Goal: Task Accomplishment & Management: Manage account settings

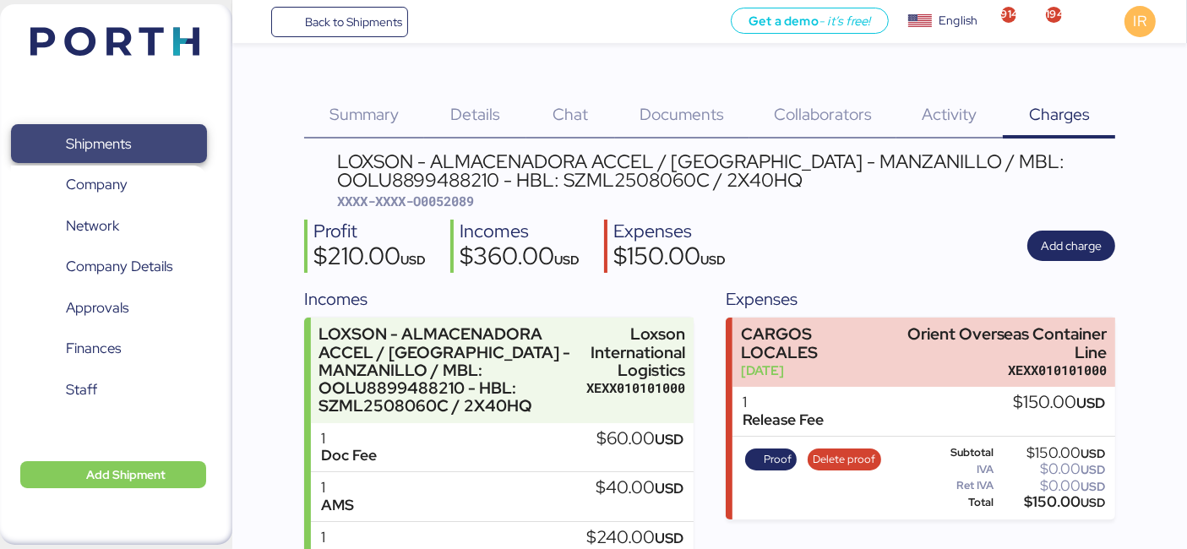
click at [176, 133] on span "Shipments" at bounding box center [109, 144] width 182 height 24
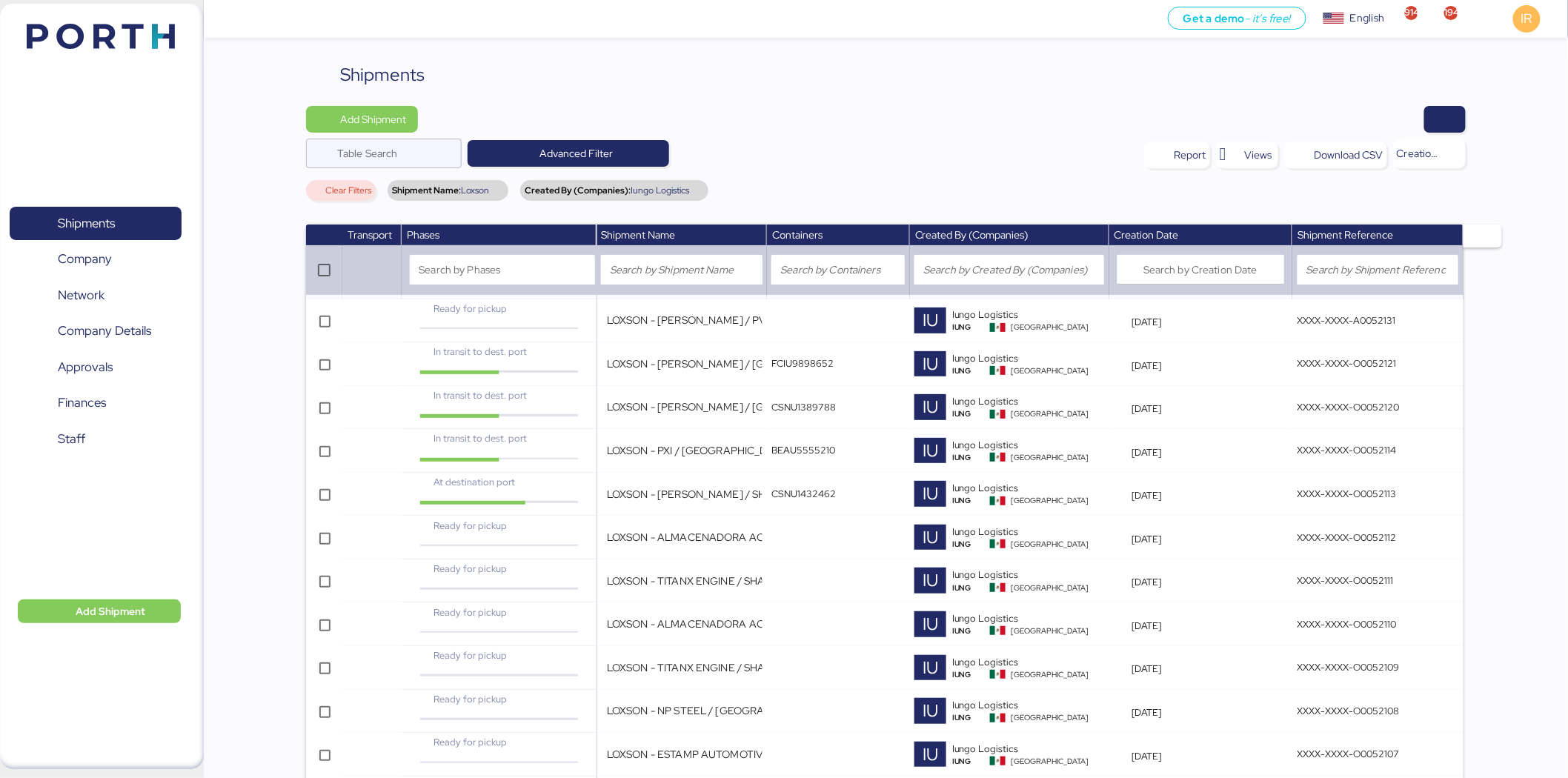
scroll to position [2494, 0]
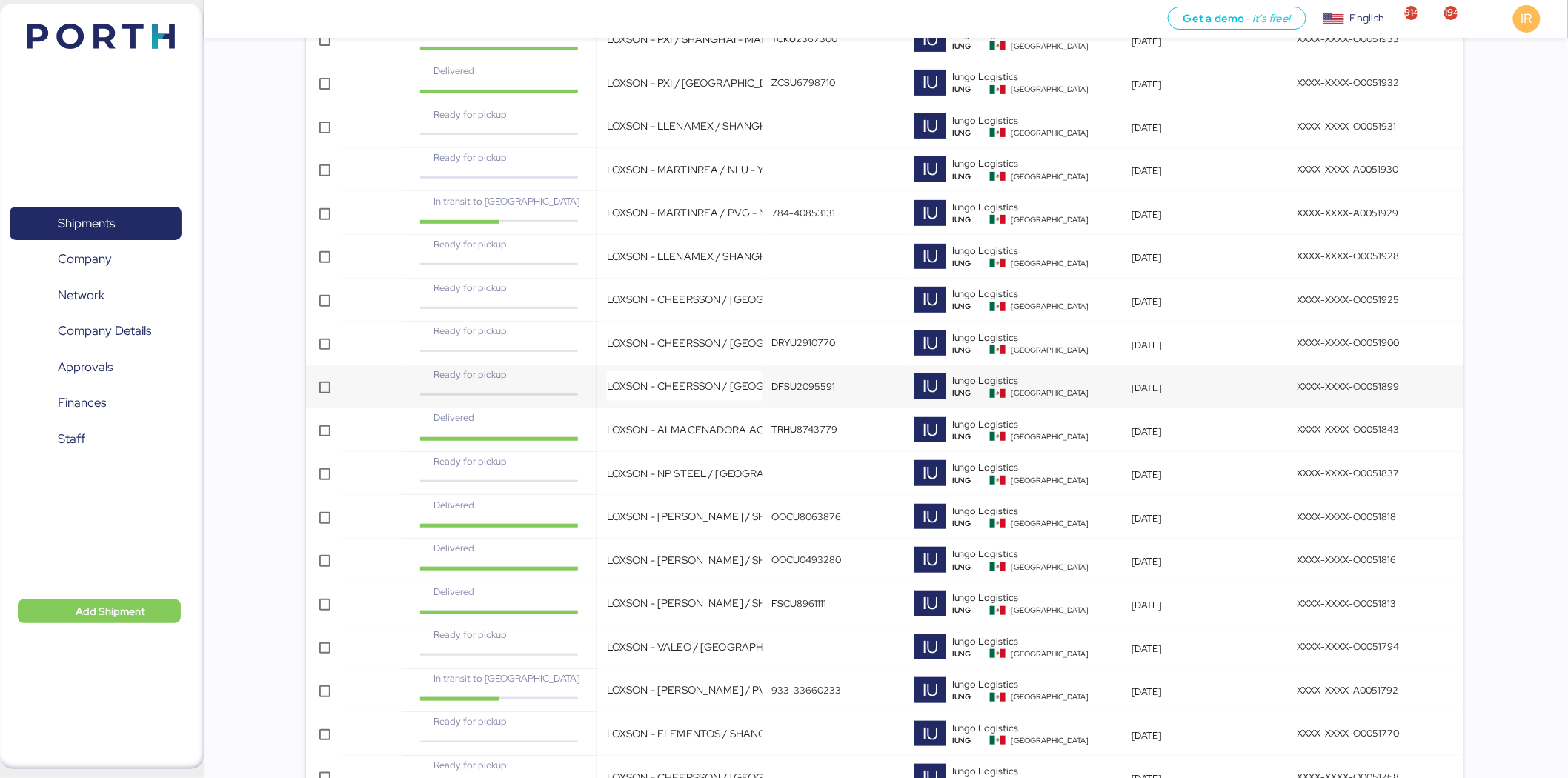
click at [591, 404] on td "Ready for pickup" at bounding box center [499, 387] width 195 height 44
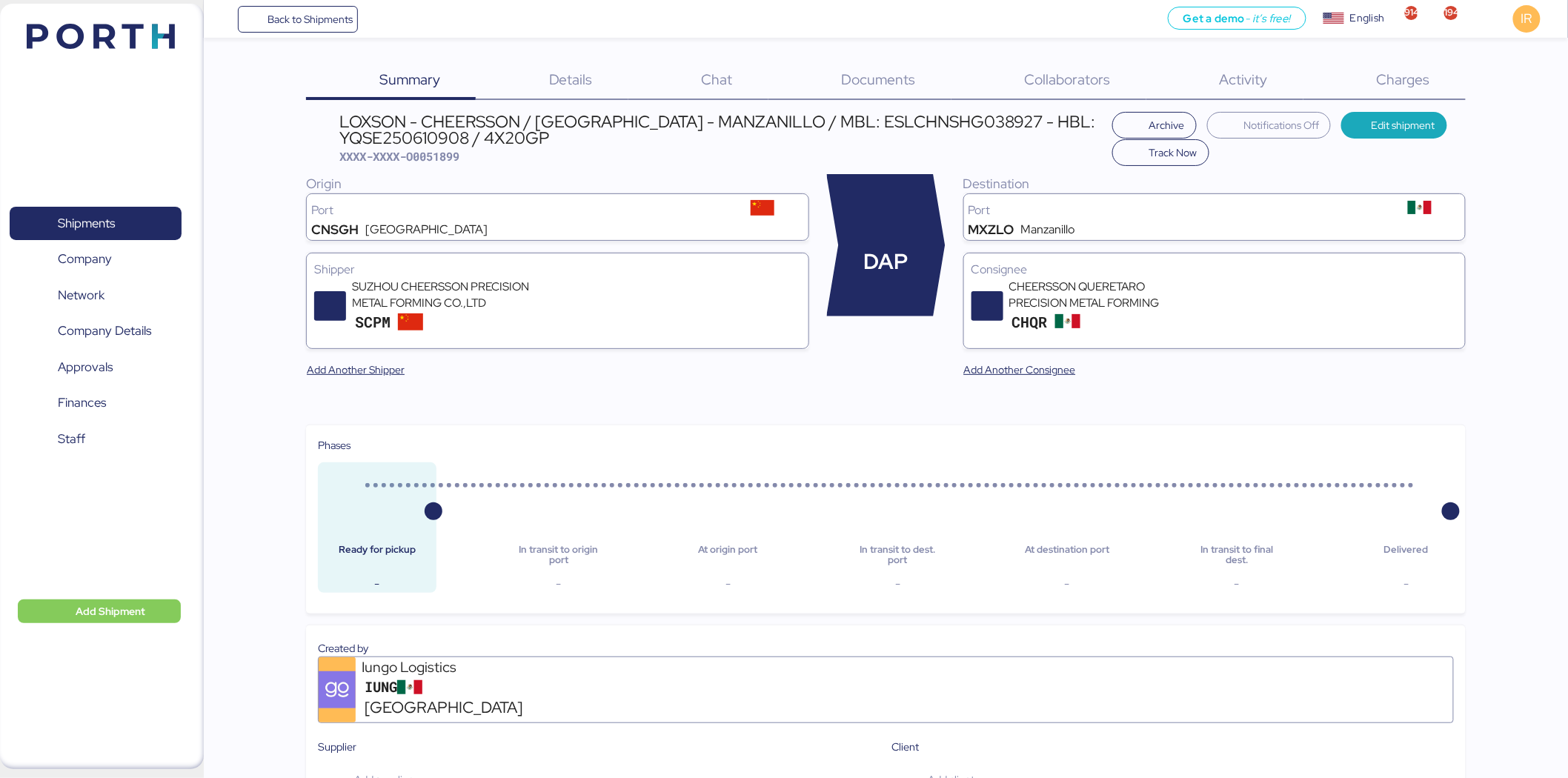
click at [1041, 82] on span "Charges" at bounding box center [1403, 79] width 54 height 19
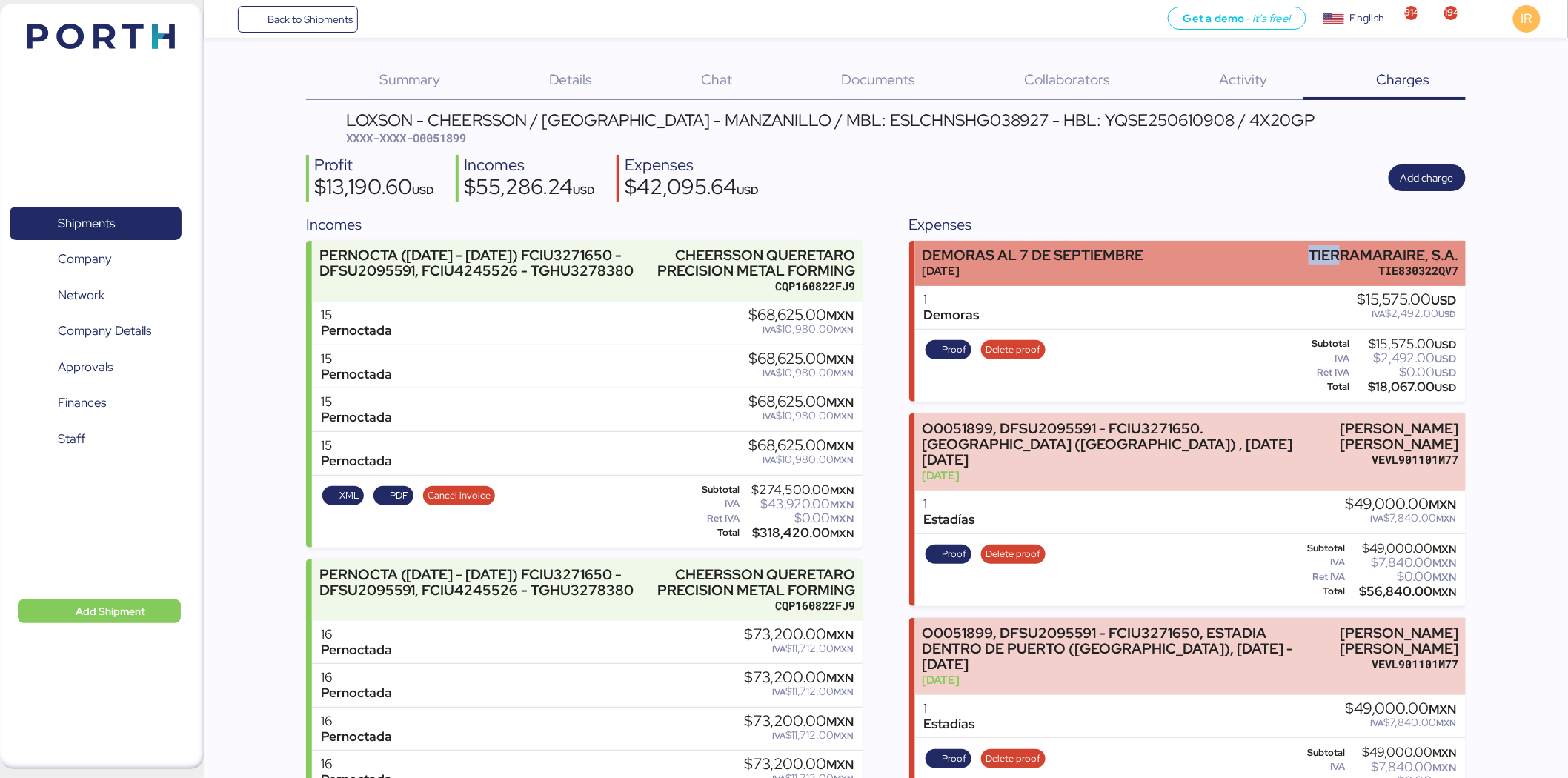
drag, startPoint x: 1313, startPoint y: 255, endPoint x: 1345, endPoint y: 253, distance: 32.1
click at [1041, 253] on div "TIERRAMARAIRE, S.A." at bounding box center [1384, 255] width 150 height 16
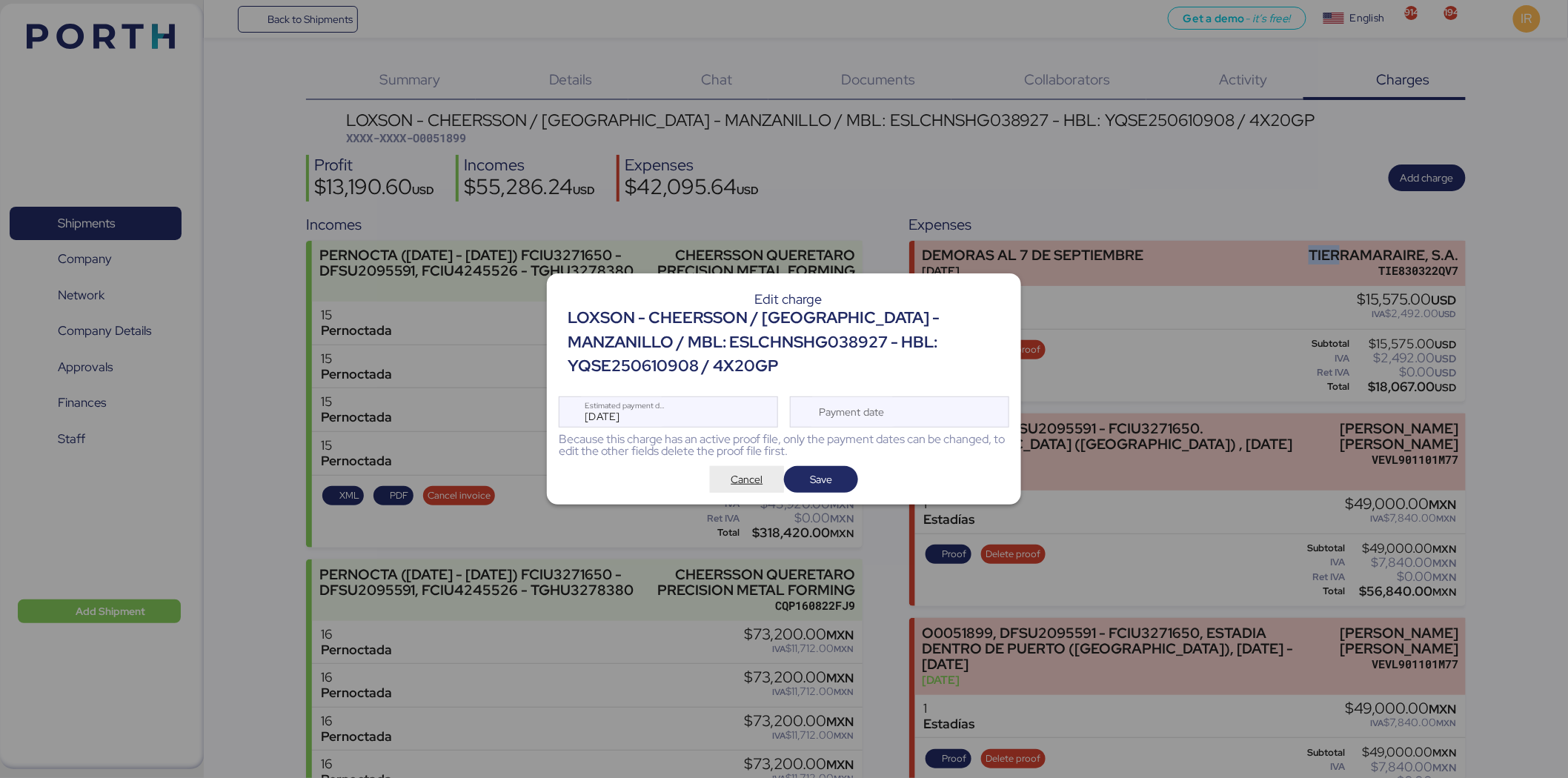
click at [747, 481] on span "Cancel" at bounding box center [748, 479] width 32 height 18
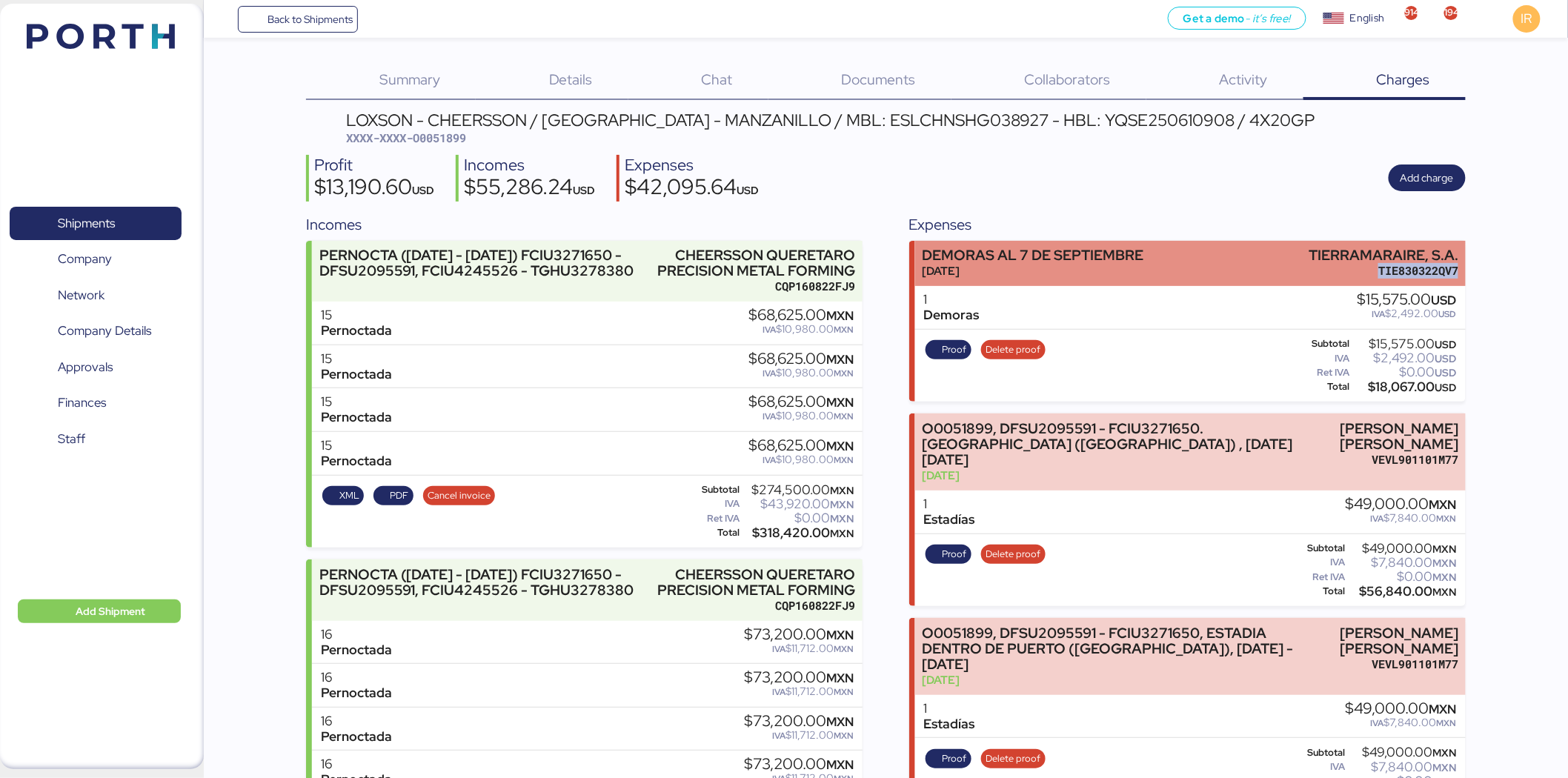
drag, startPoint x: 1376, startPoint y: 269, endPoint x: 1457, endPoint y: 269, distance: 81.0
click at [1041, 269] on div "TIE830322QV7" at bounding box center [1384, 271] width 150 height 16
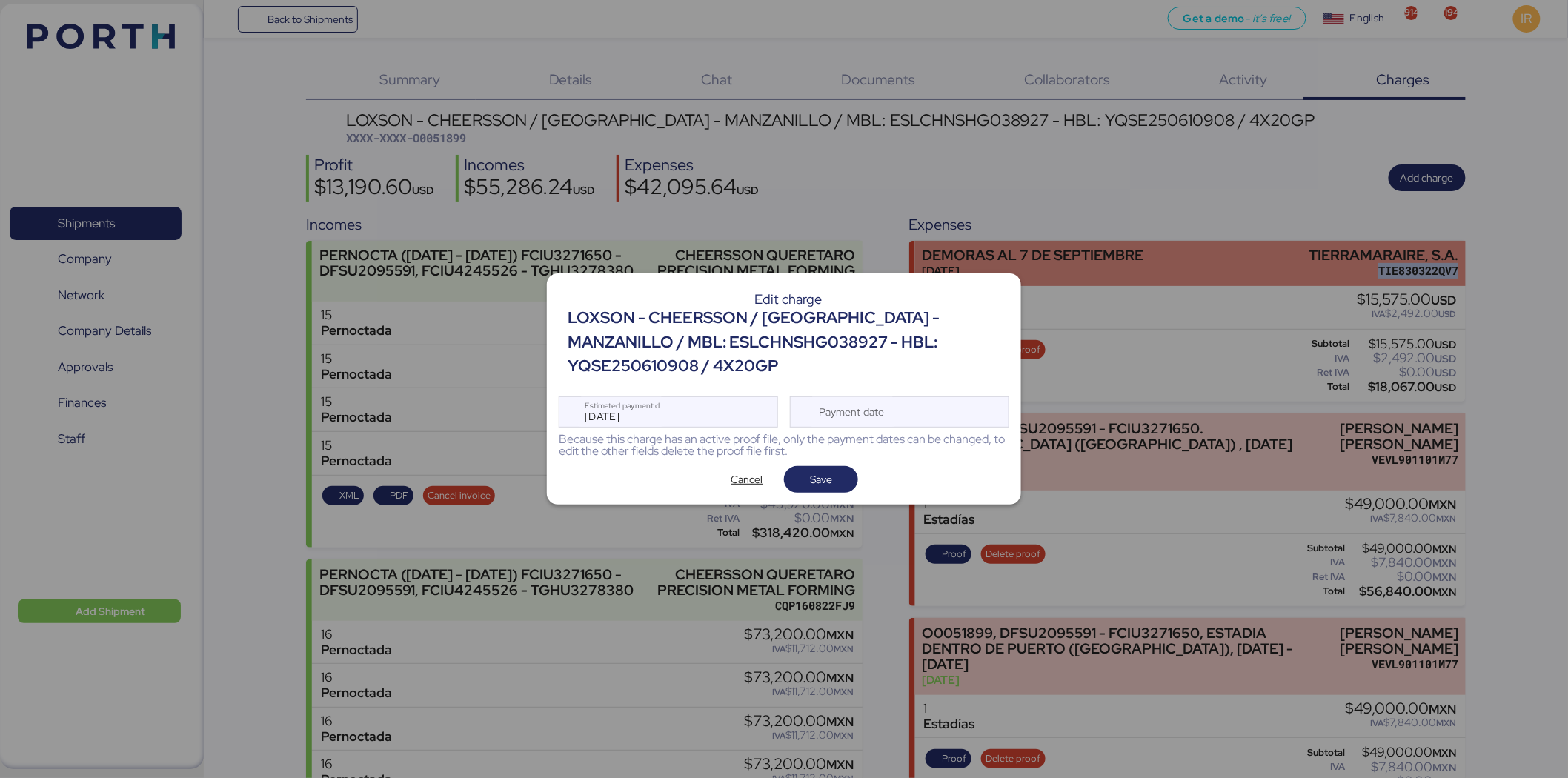
copy div "TIE830322QV7"
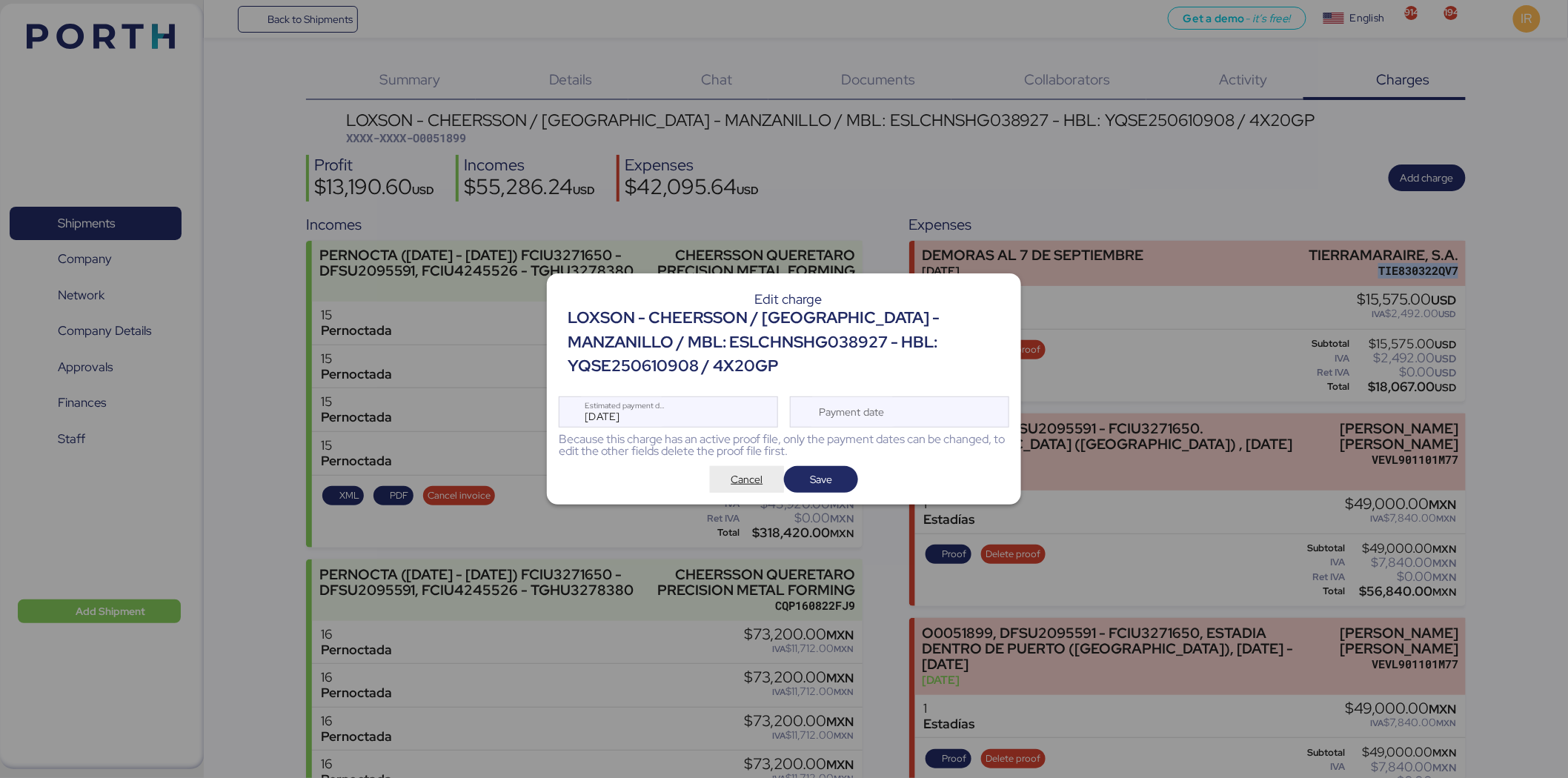
click at [732, 475] on span "Cancel" at bounding box center [748, 479] width 32 height 18
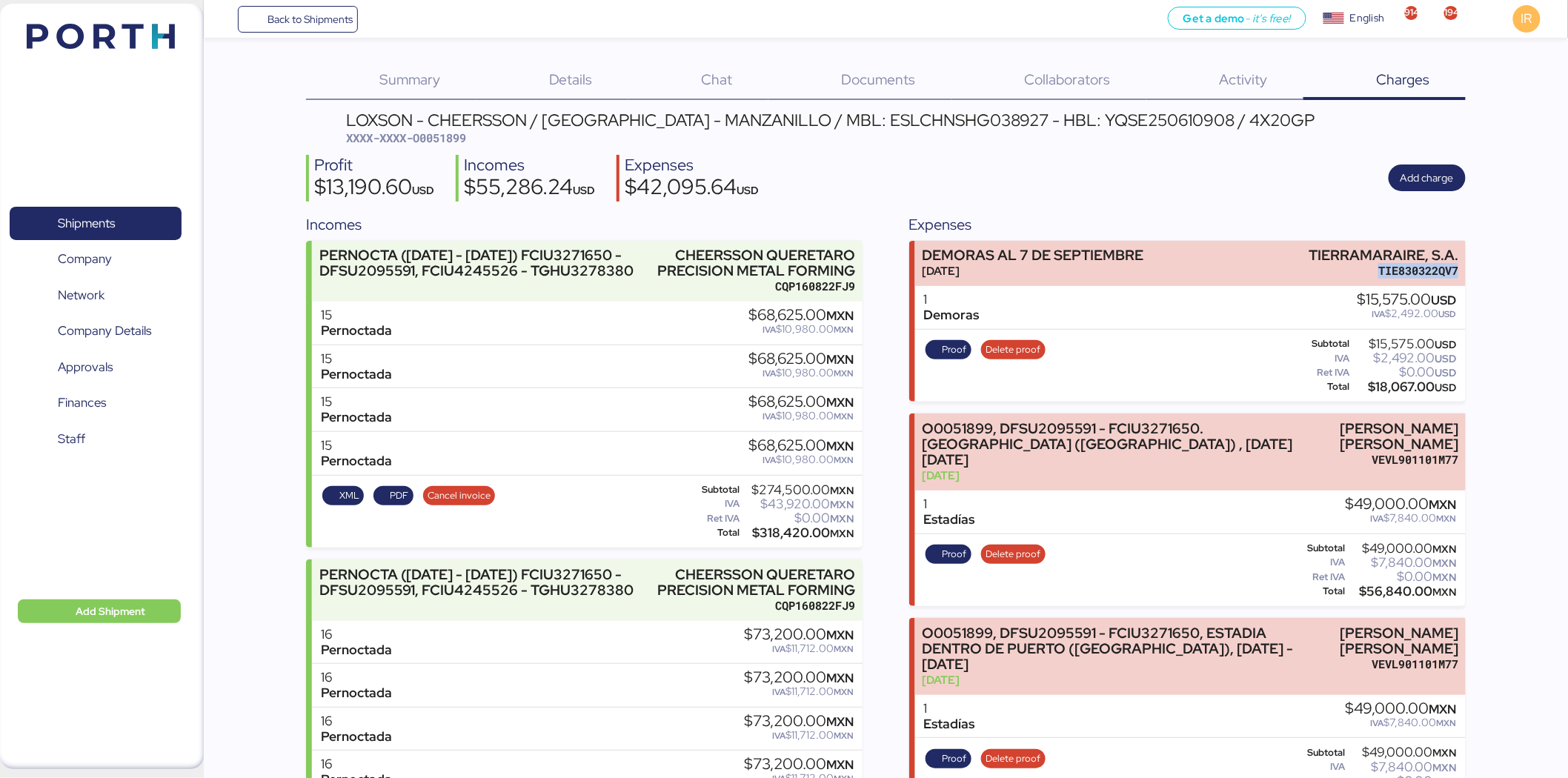
copy div "TIE830322QV7"
click at [937, 354] on span "Proof" at bounding box center [949, 349] width 36 height 17
click at [88, 217] on span "Shipments" at bounding box center [86, 223] width 57 height 21
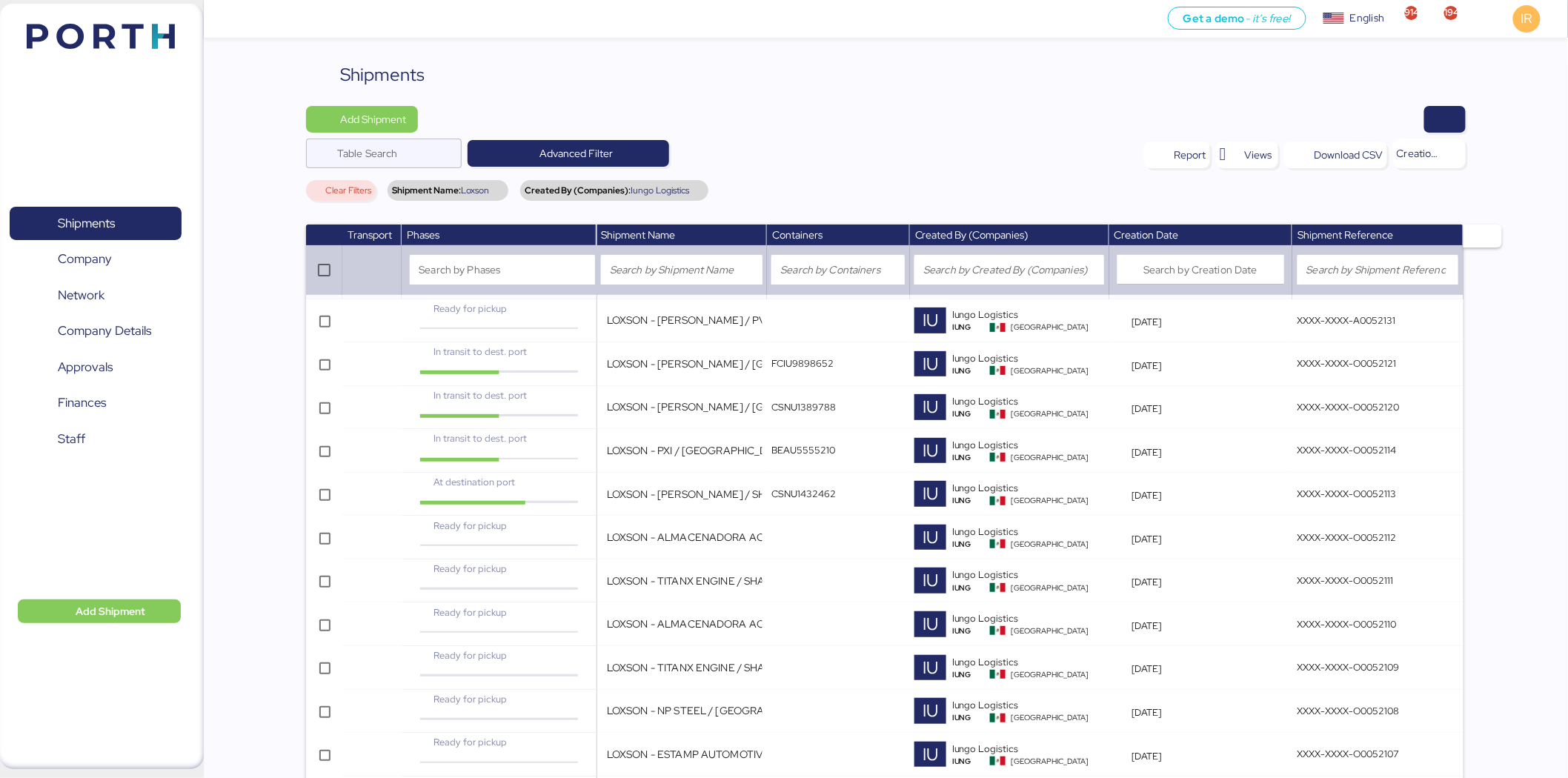
scroll to position [2060, 0]
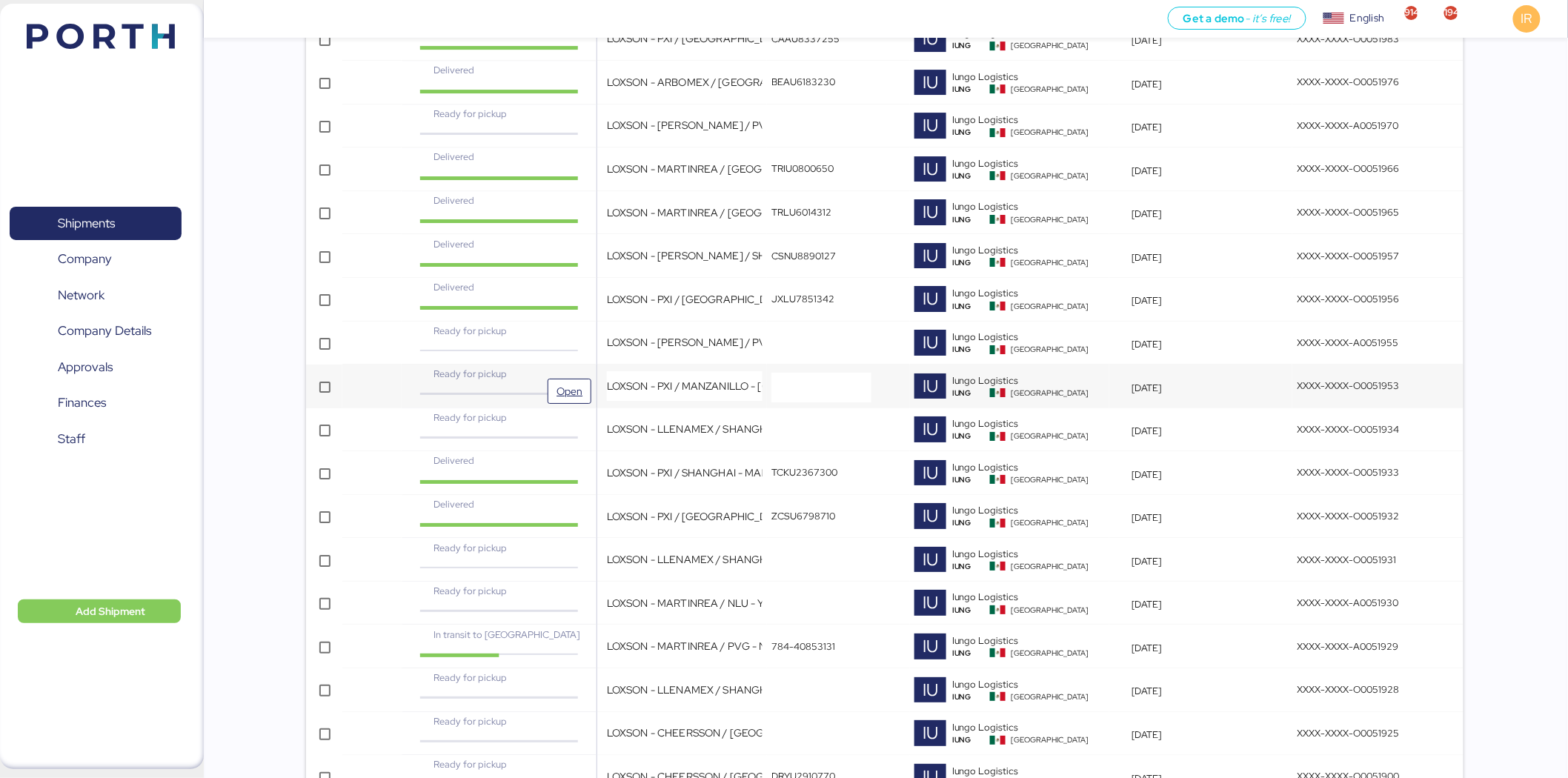
click at [531, 388] on div "Ready for pickup" at bounding box center [498, 380] width 185 height 26
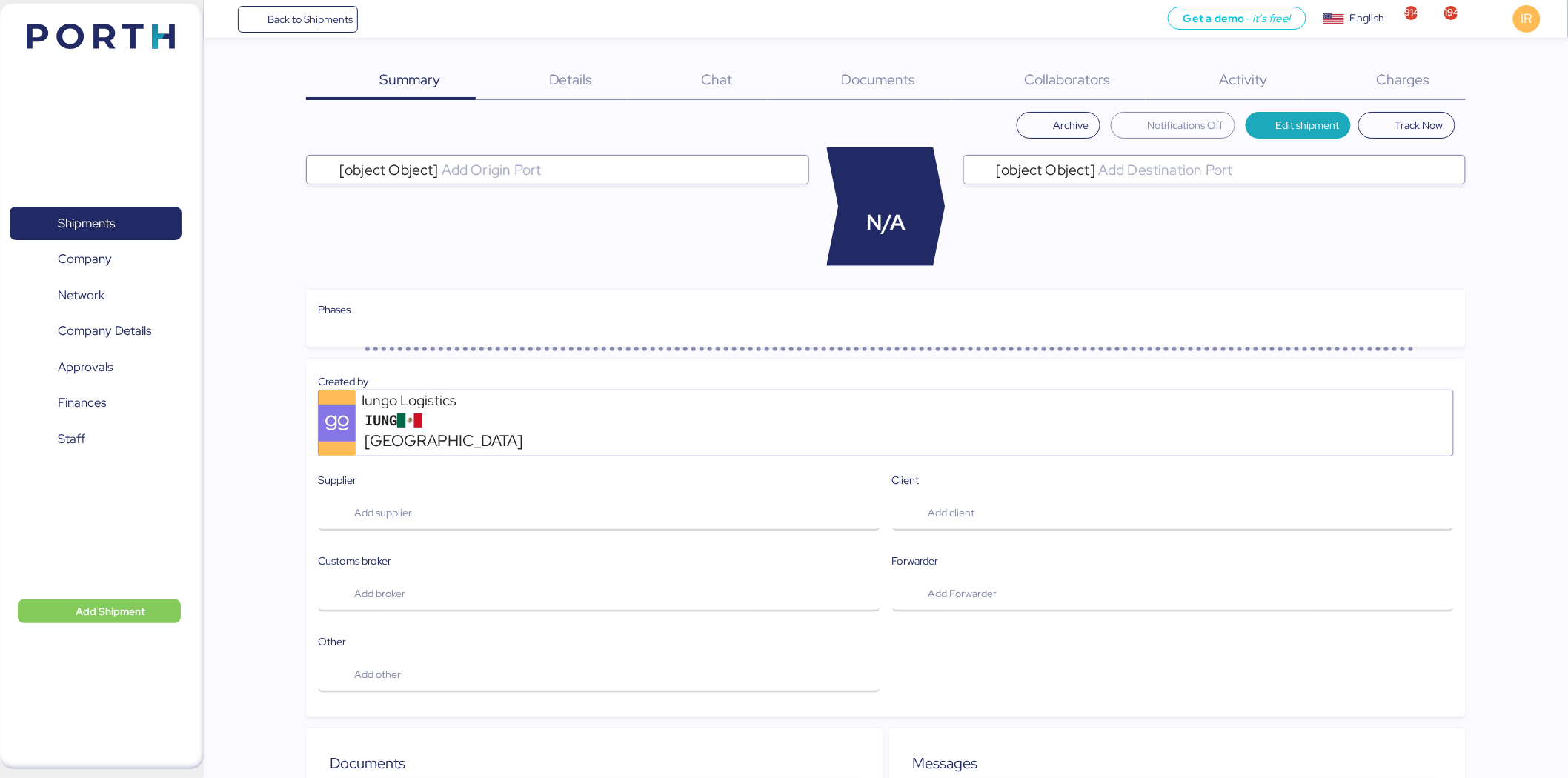
click at [1041, 83] on span "Charges" at bounding box center [1403, 79] width 54 height 19
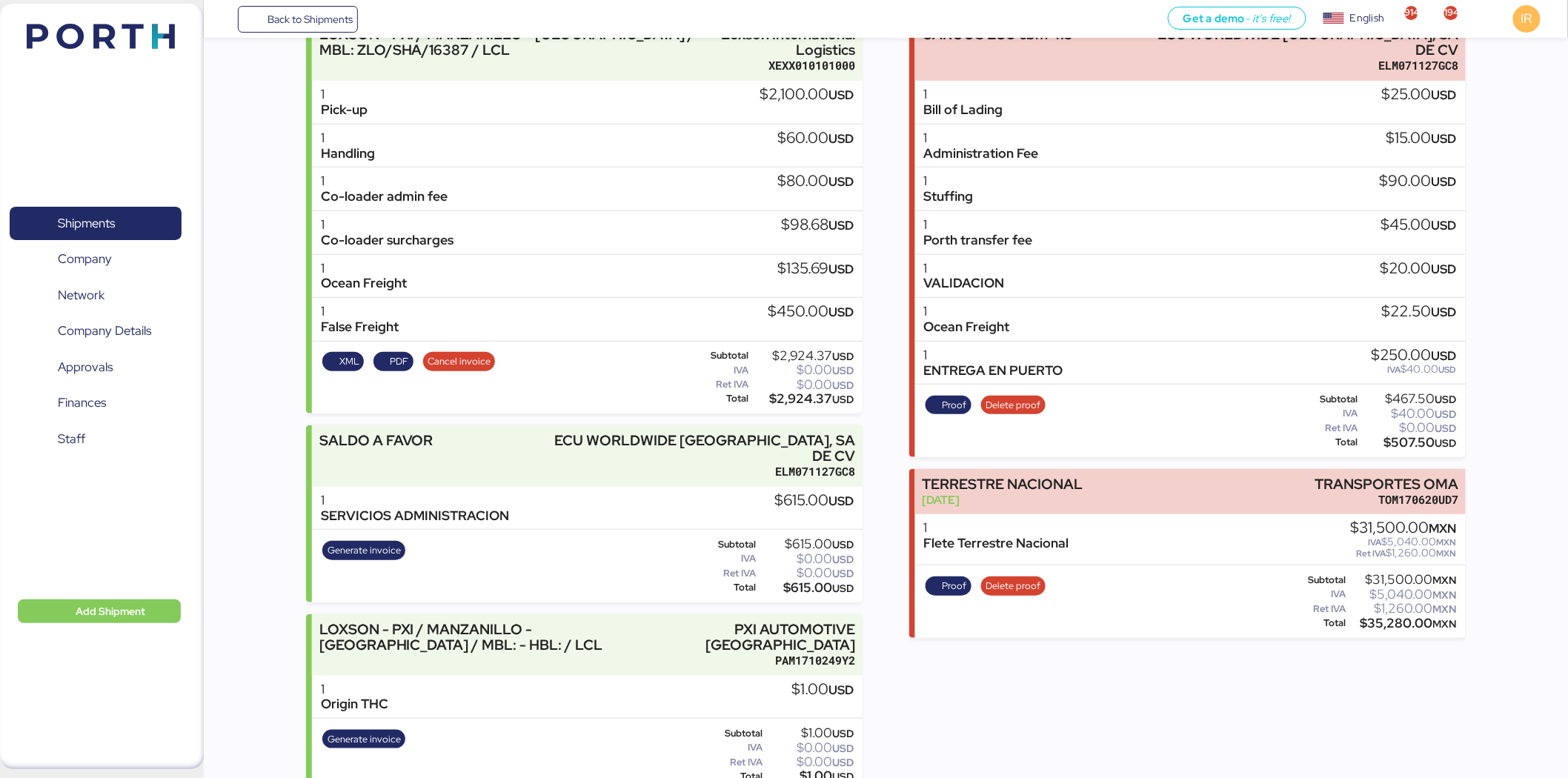
scroll to position [231, 0]
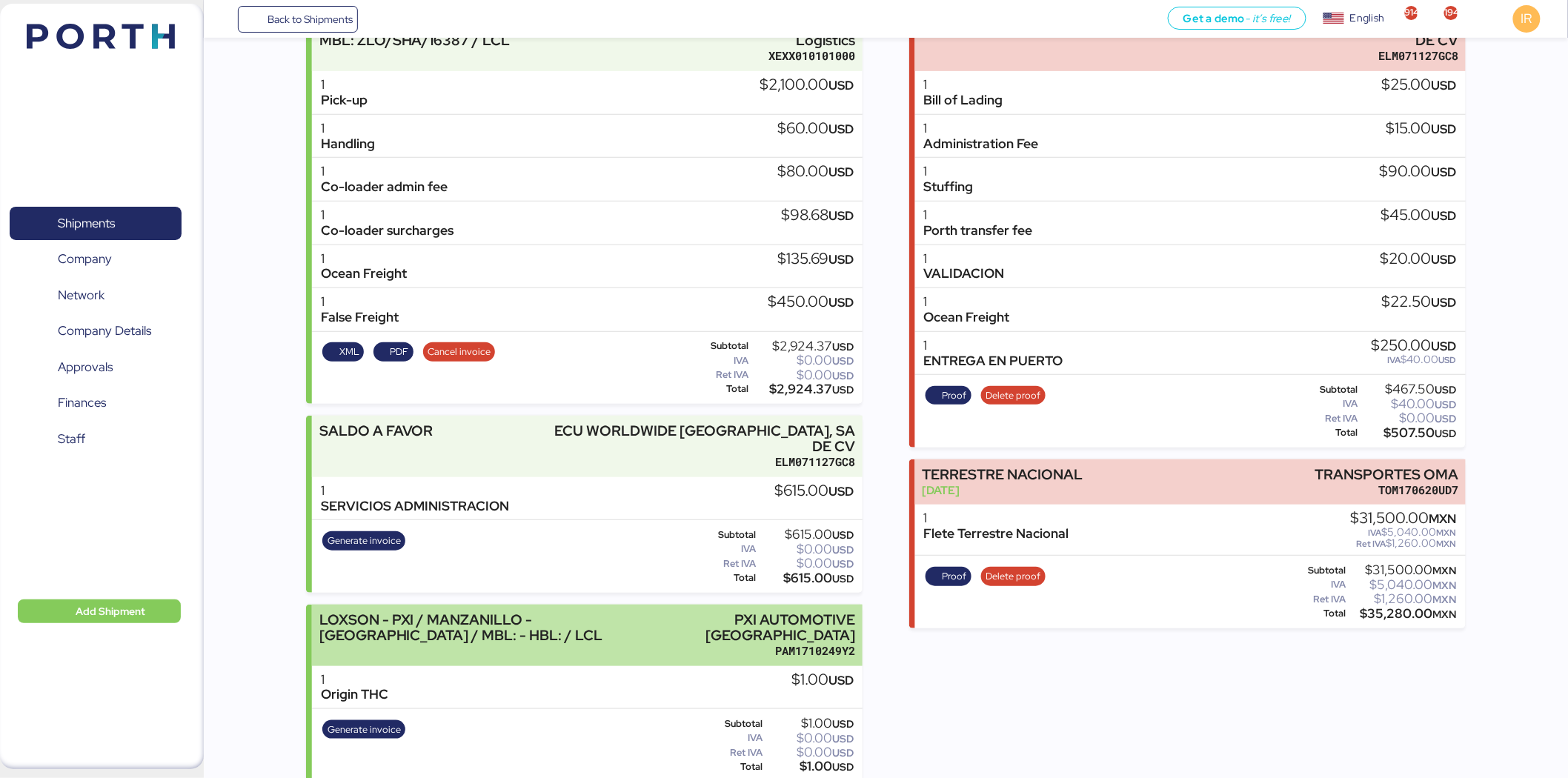
click at [621, 481] on div "LOXSON - PXI / MANZANILLO - [GEOGRAPHIC_DATA] / MBL: - HBL: / LCL" at bounding box center [490, 635] width 342 height 46
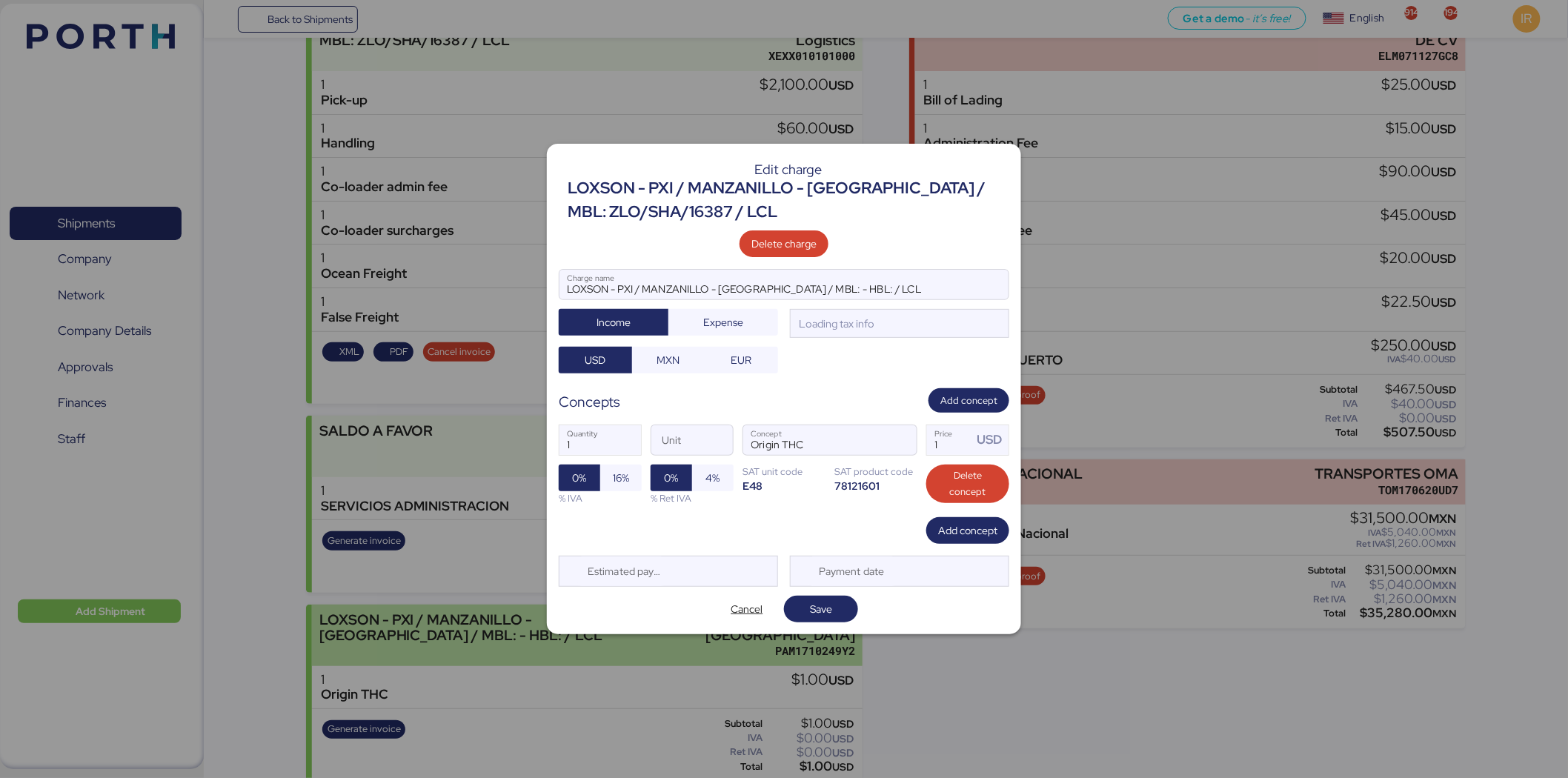
scroll to position [0, 0]
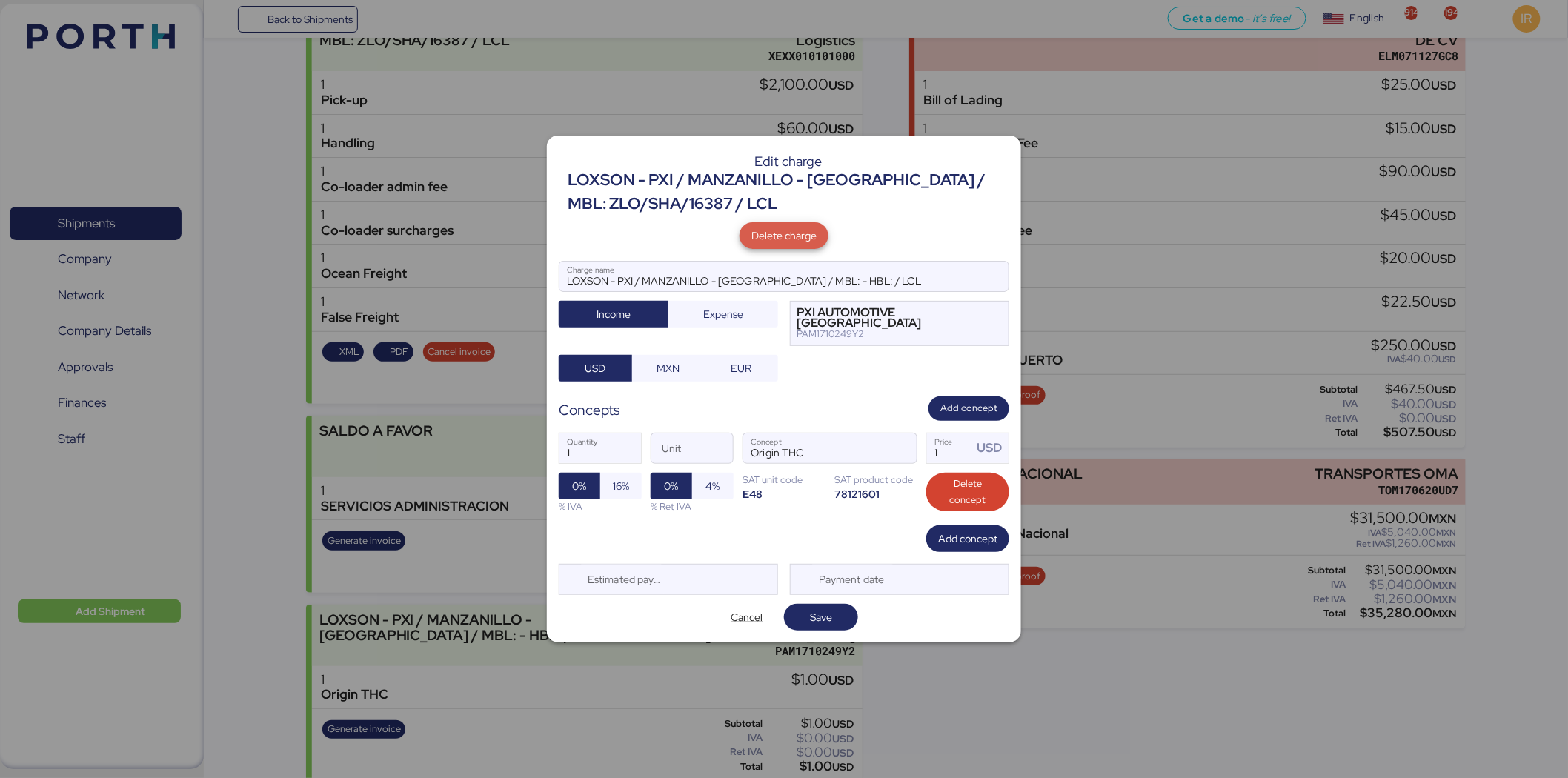
click at [793, 246] on span "Delete charge" at bounding box center [784, 236] width 65 height 21
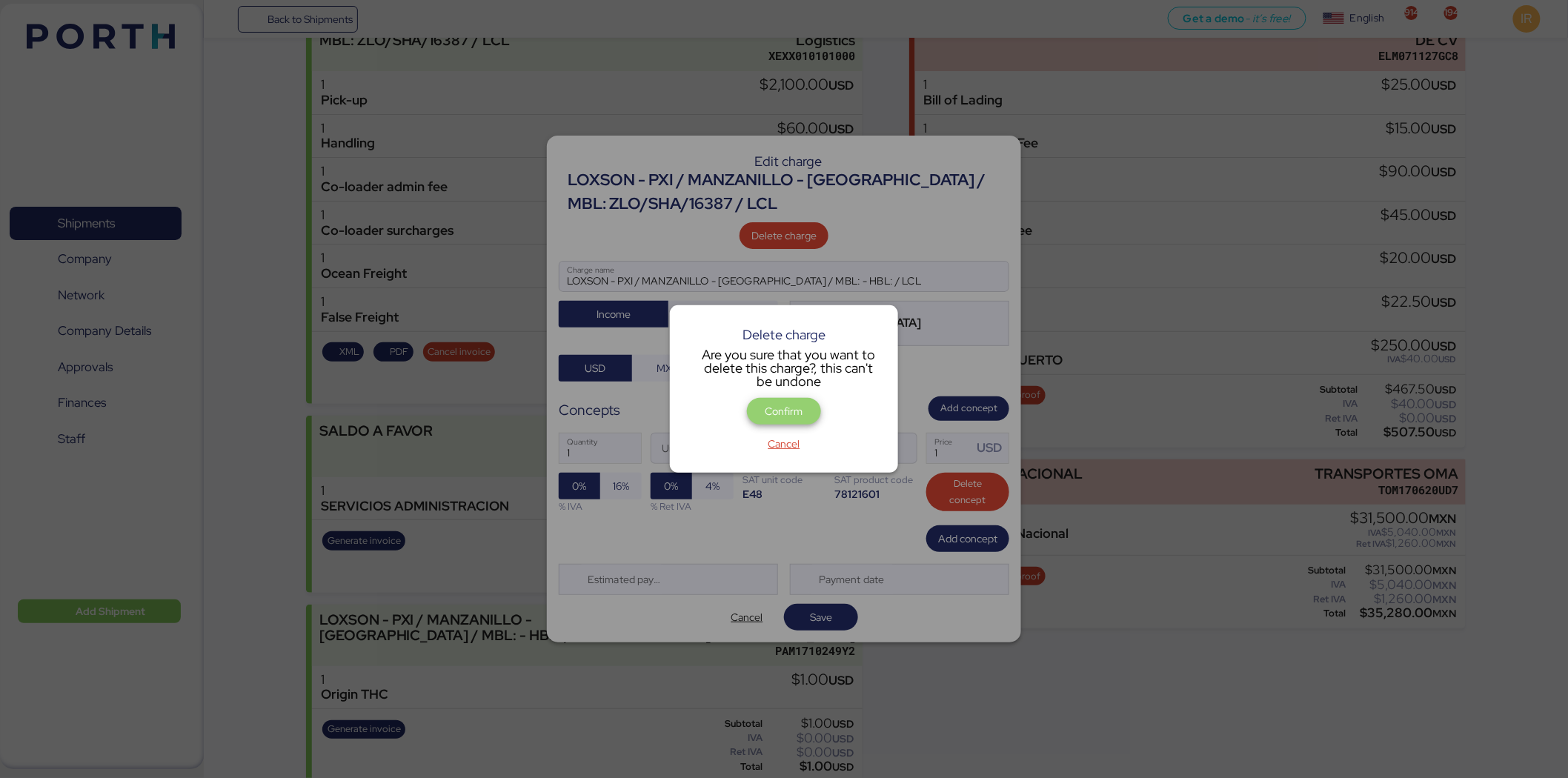
click at [780, 409] on span "Confirm" at bounding box center [784, 411] width 38 height 18
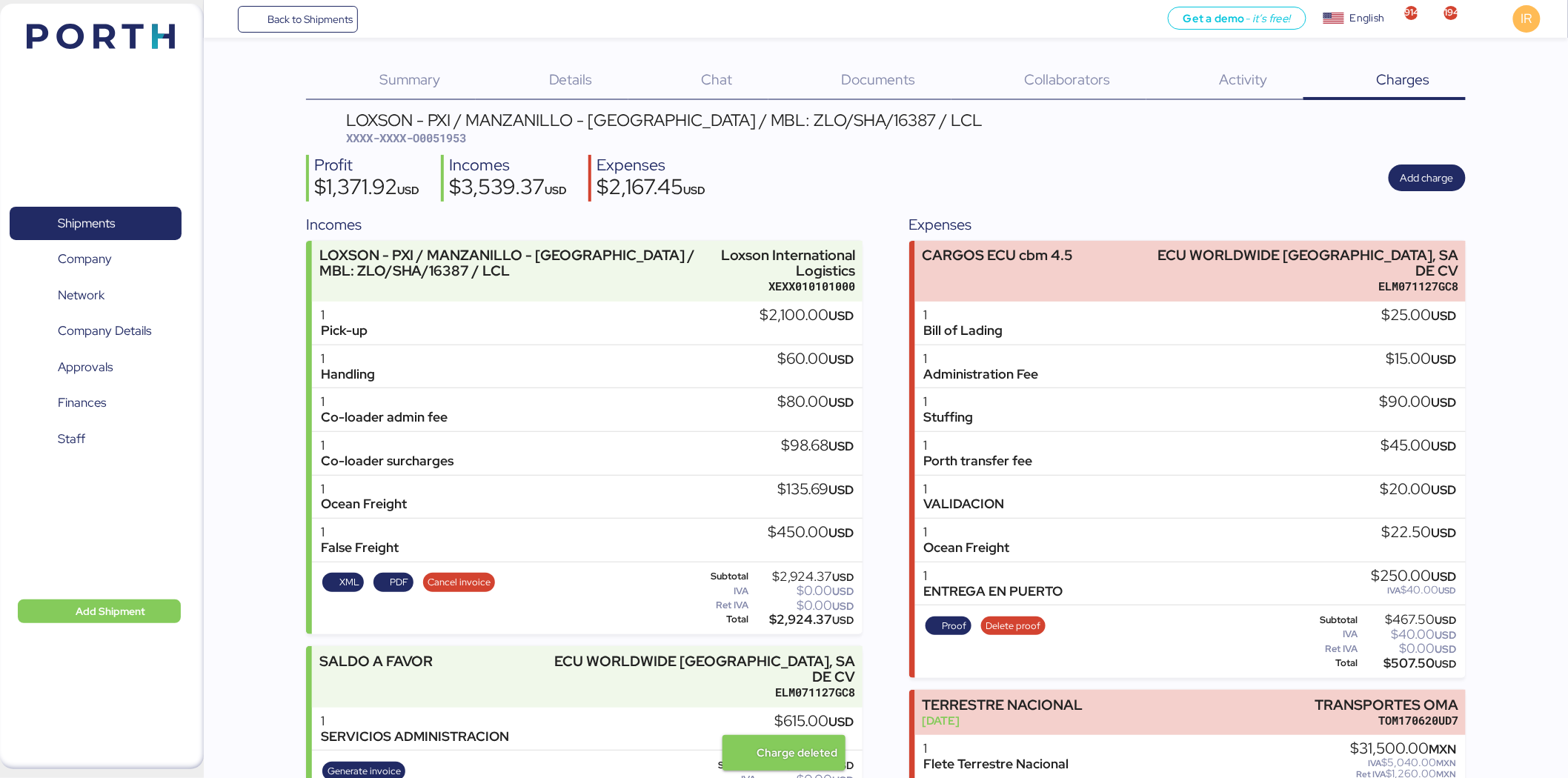
scroll to position [75, 0]
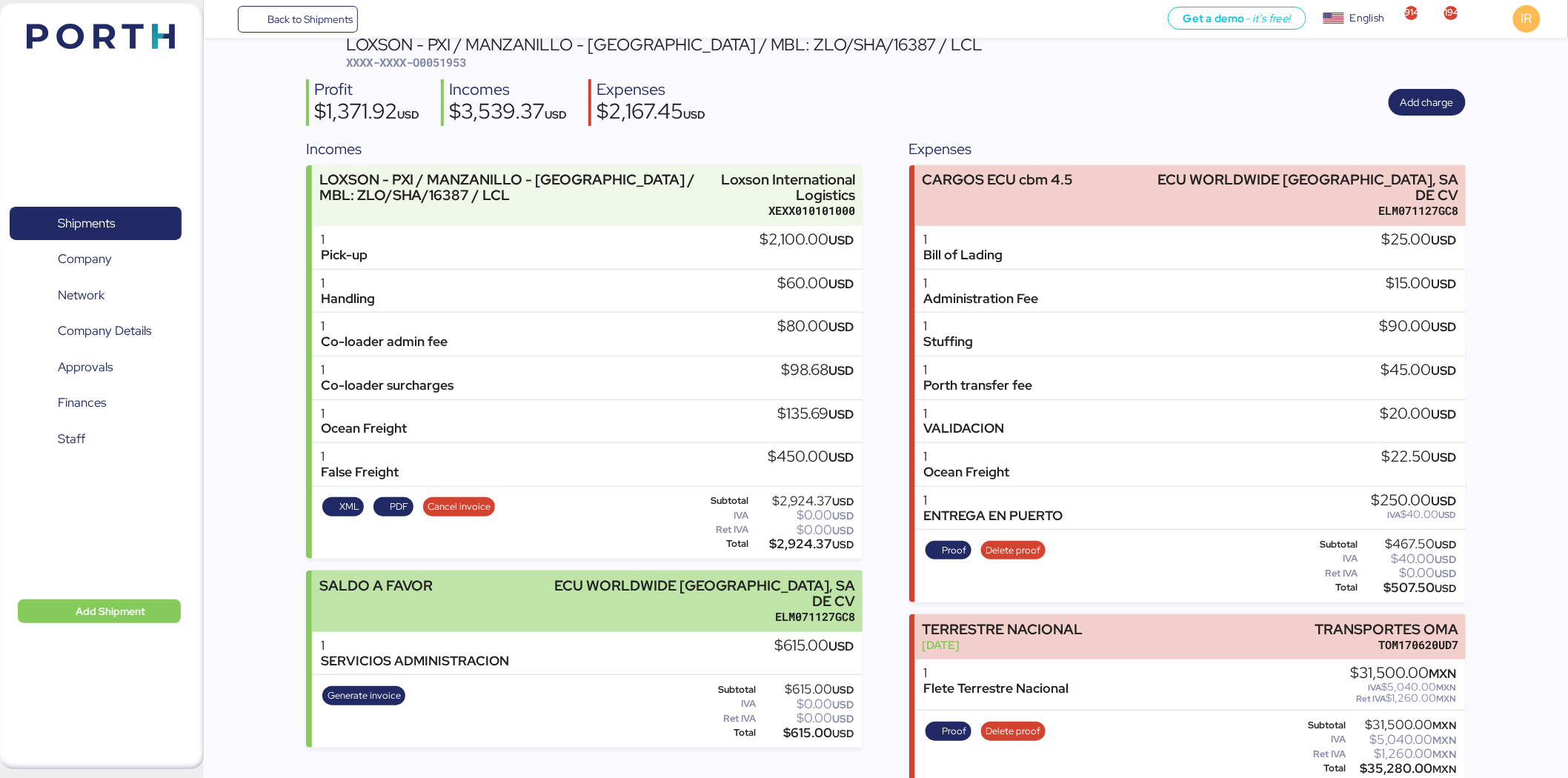
click at [789, 481] on div "ELM071127GC8" at bounding box center [694, 617] width 322 height 16
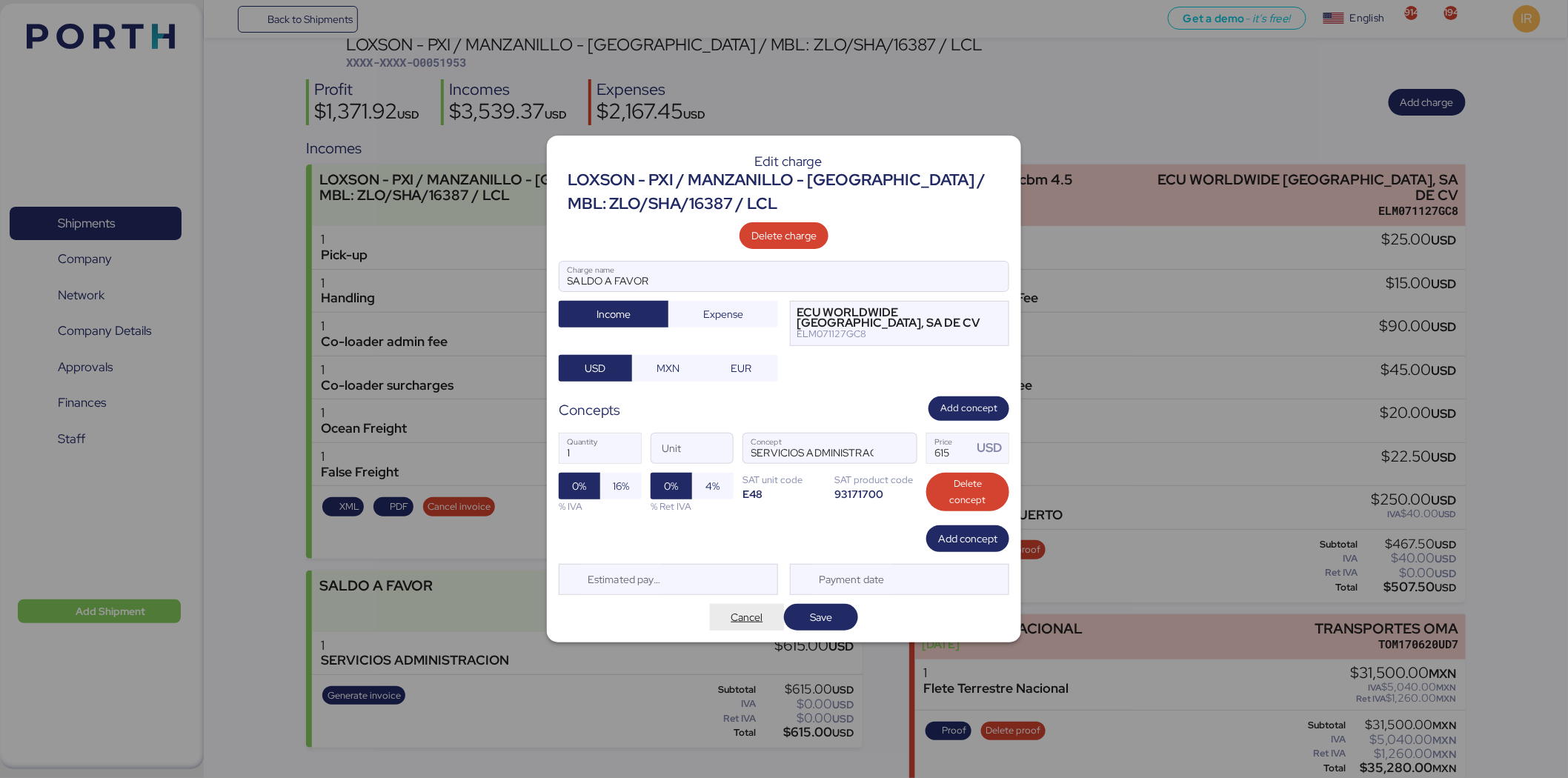
click at [764, 481] on span "Cancel" at bounding box center [747, 617] width 50 height 21
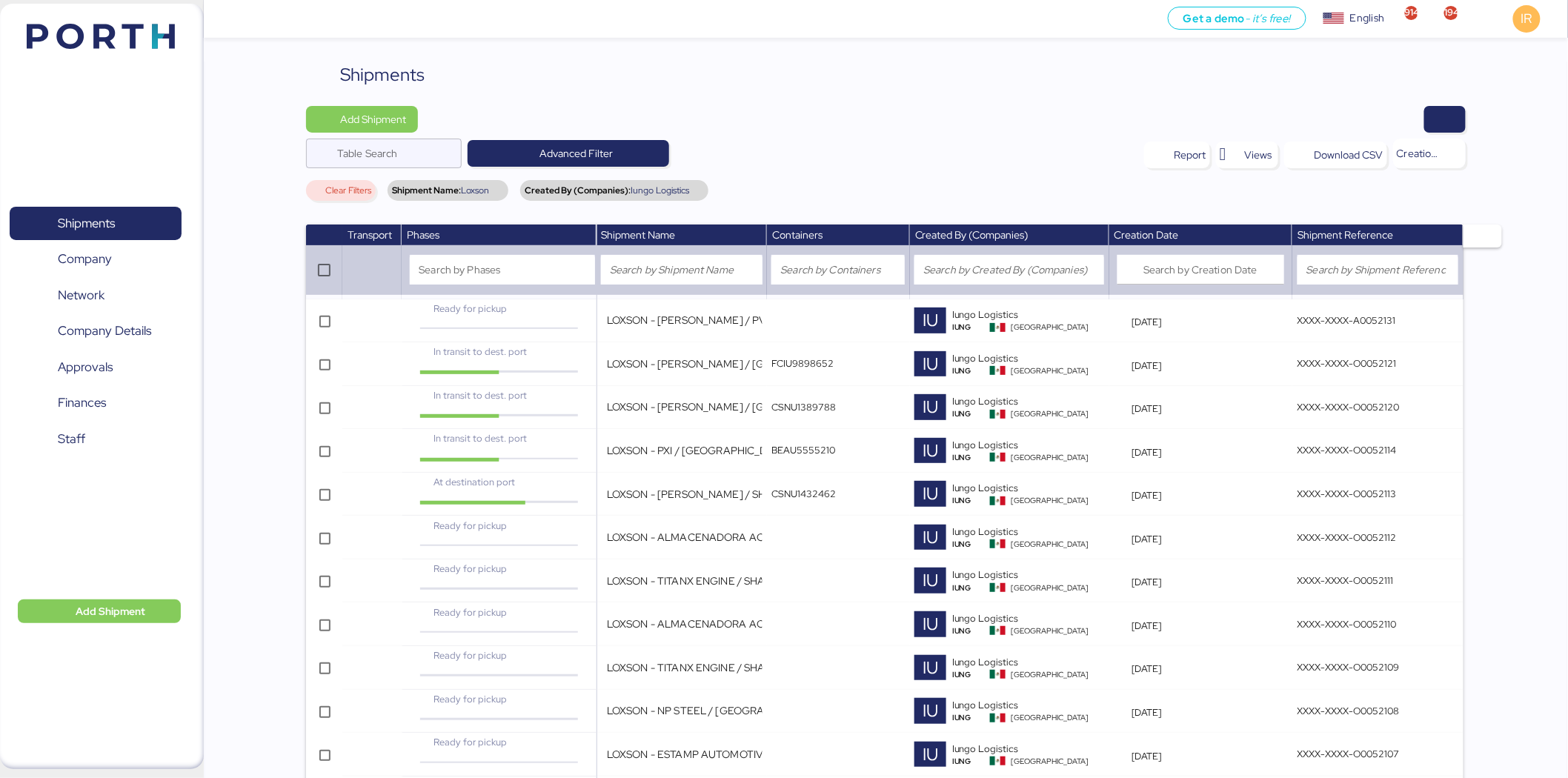
click at [841, 133] on div "Add Shipment Table Search Advanced Filter Report Views Download CSV Creation da…" at bounding box center [886, 156] width 1160 height 101
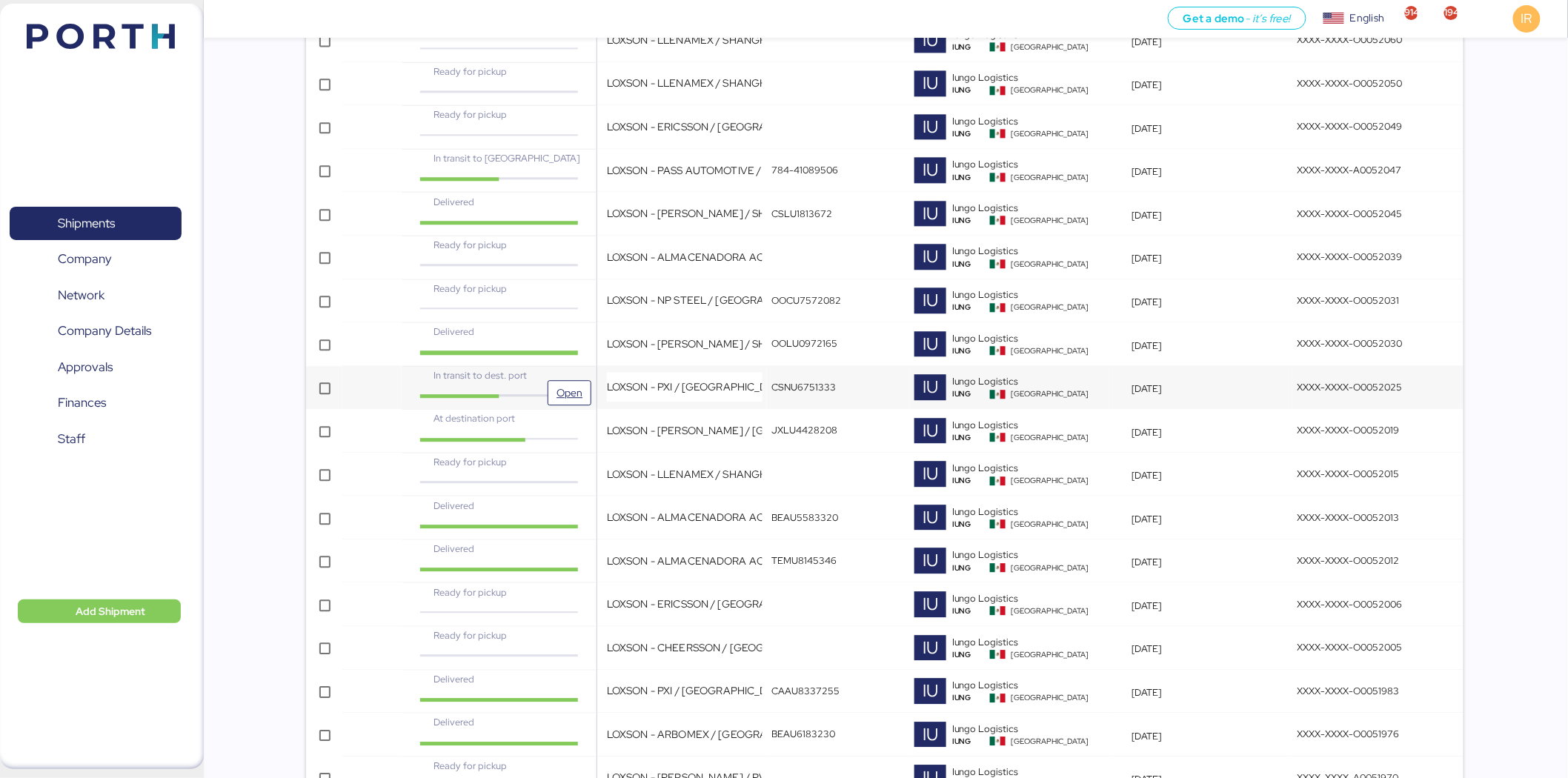
click at [551, 376] on div "In transit to dest. port" at bounding box center [498, 375] width 161 height 14
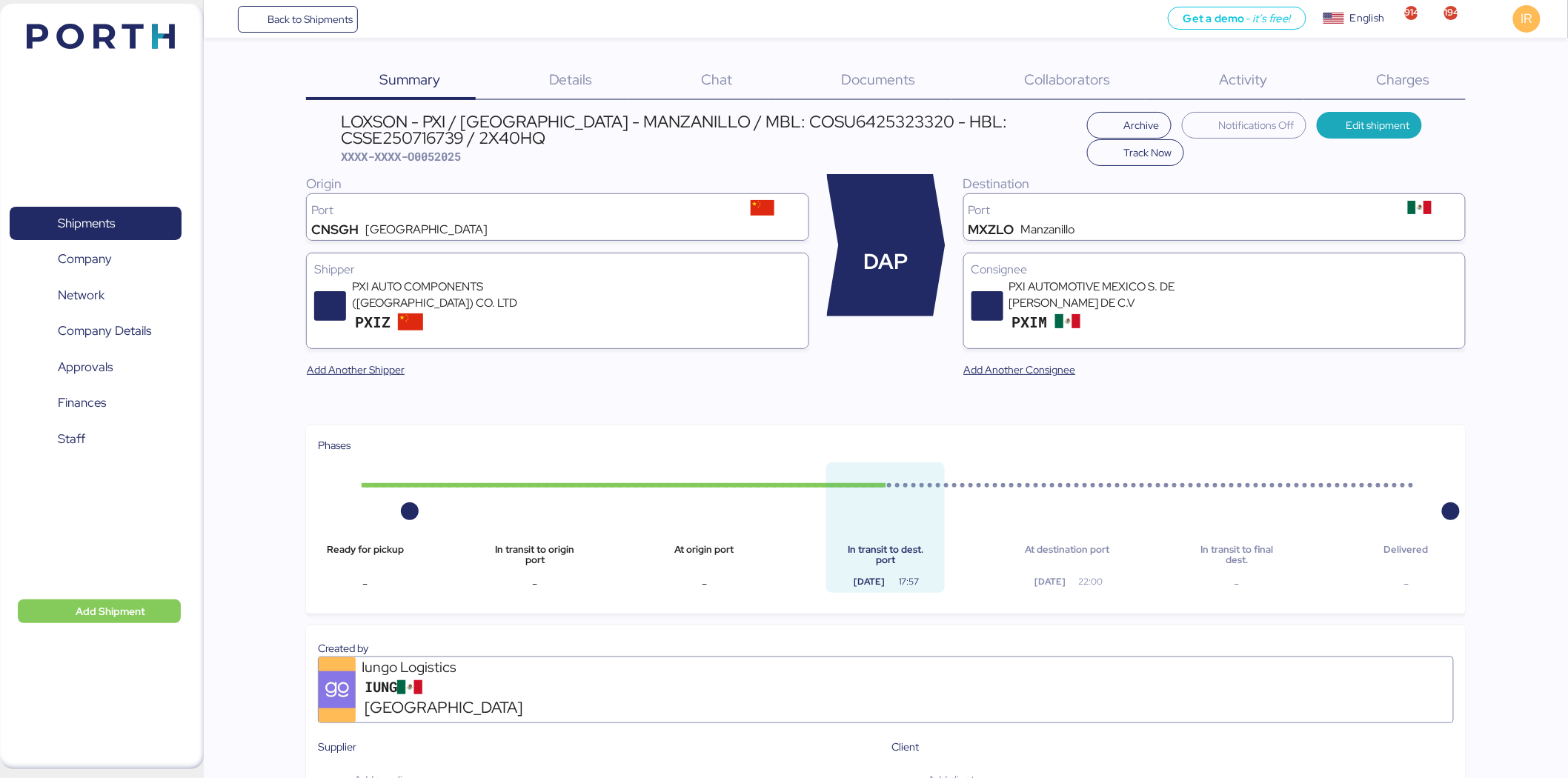
click at [1407, 71] on span "Charges" at bounding box center [1403, 79] width 54 height 19
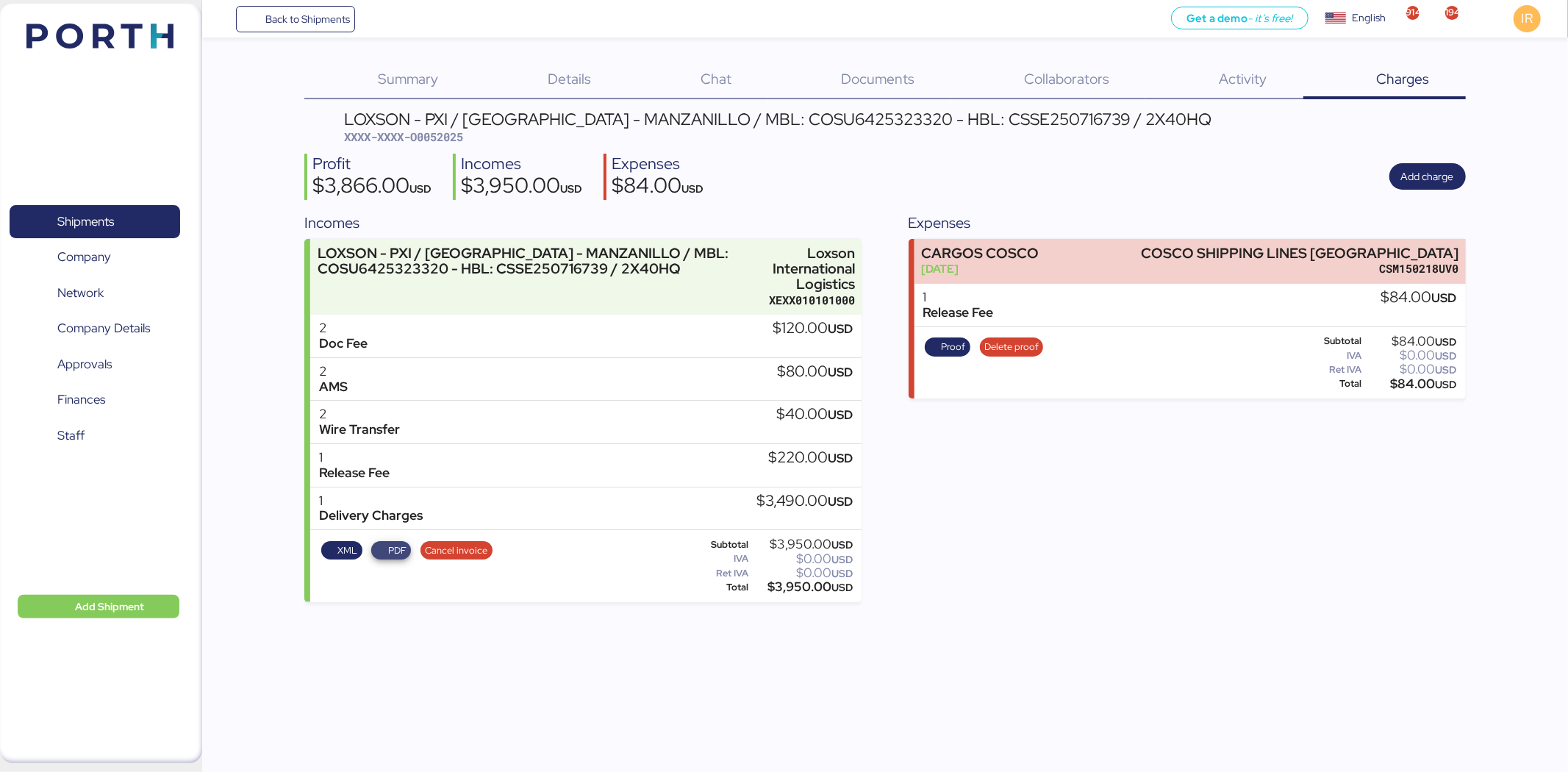
click at [397, 547] on span "PDF" at bounding box center [397, 550] width 18 height 17
